Goal: Submit feedback/report problem

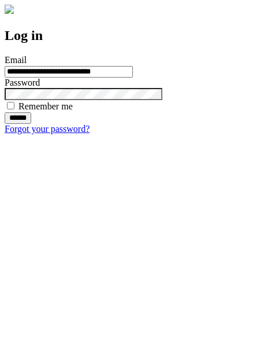
type input "**********"
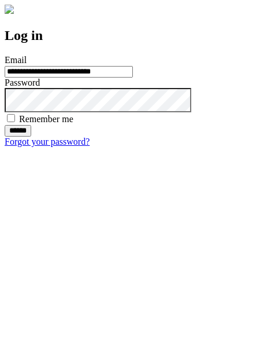
click at [31, 136] on input "******" at bounding box center [18, 131] width 27 height 12
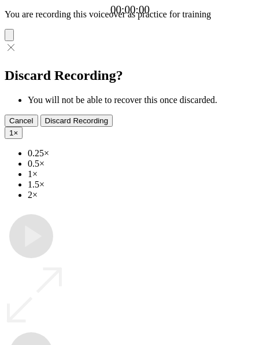
type input "**********"
